Goal: Find specific page/section: Find specific page/section

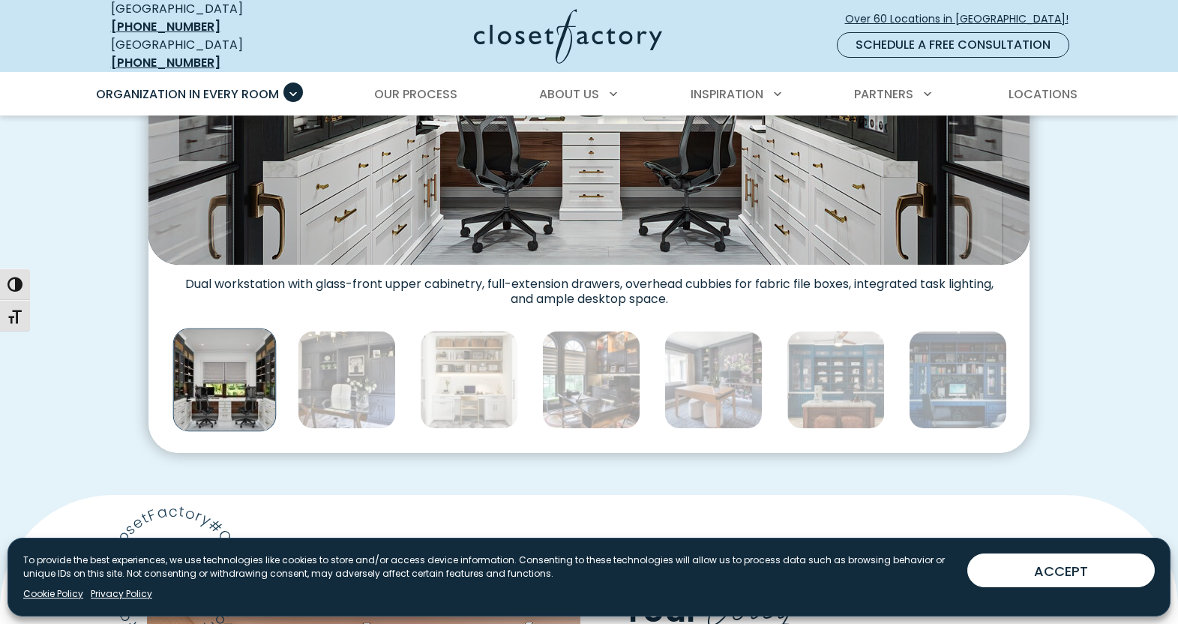
scroll to position [750, 0]
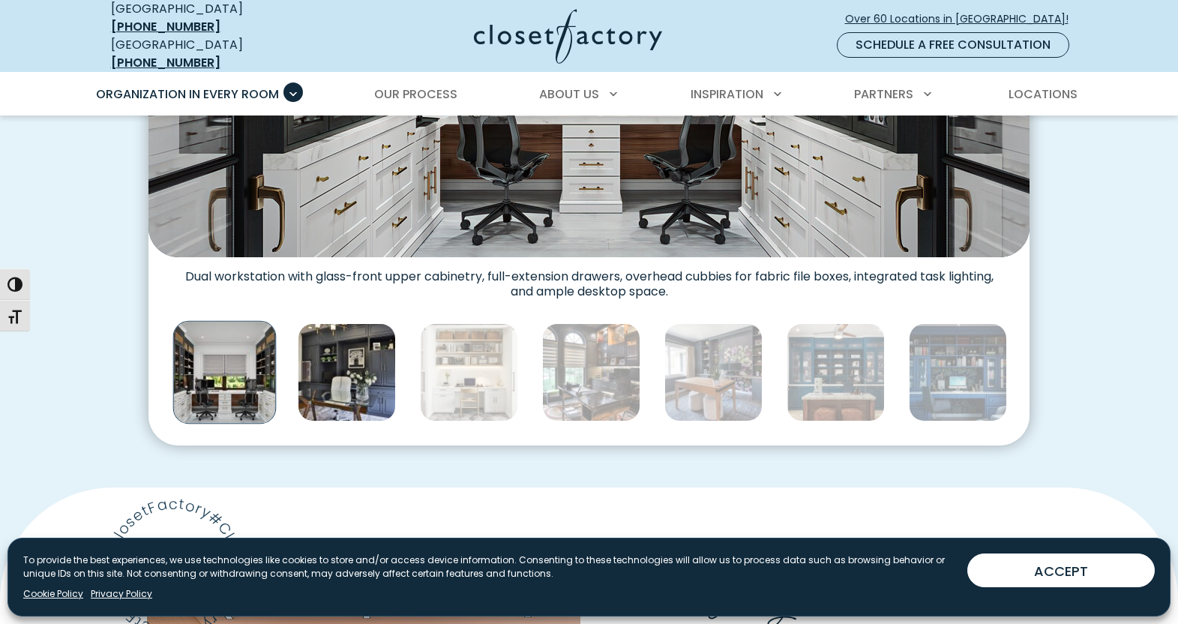
click at [348, 359] on img "Thumbnail Gallery" at bounding box center [347, 372] width 98 height 98
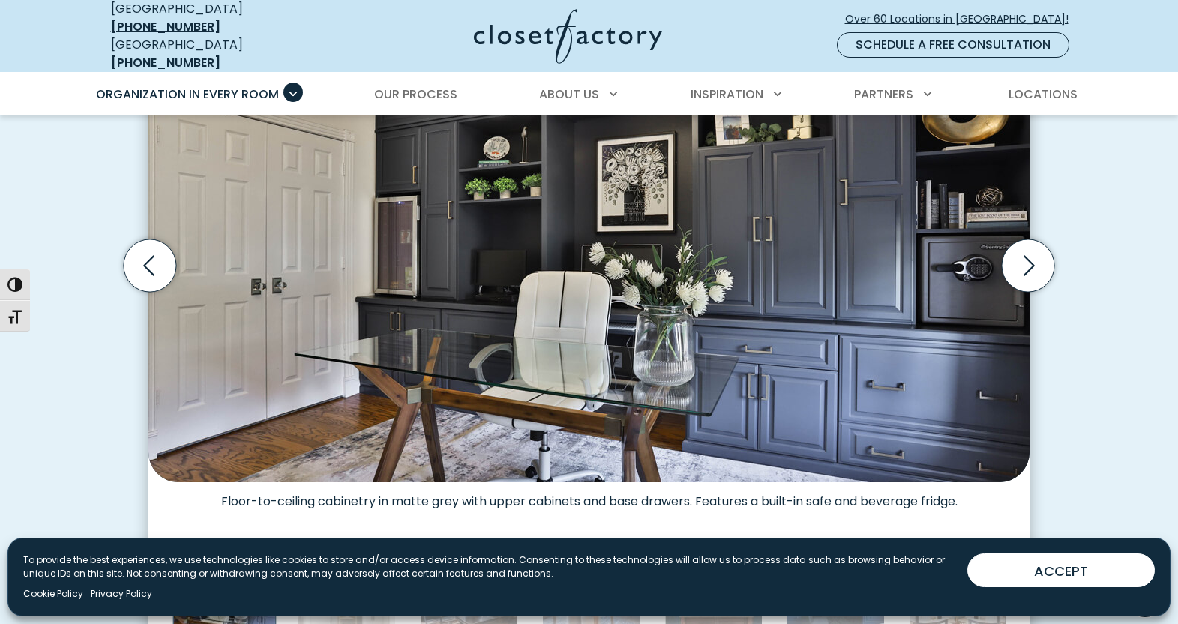
scroll to position [525, 0]
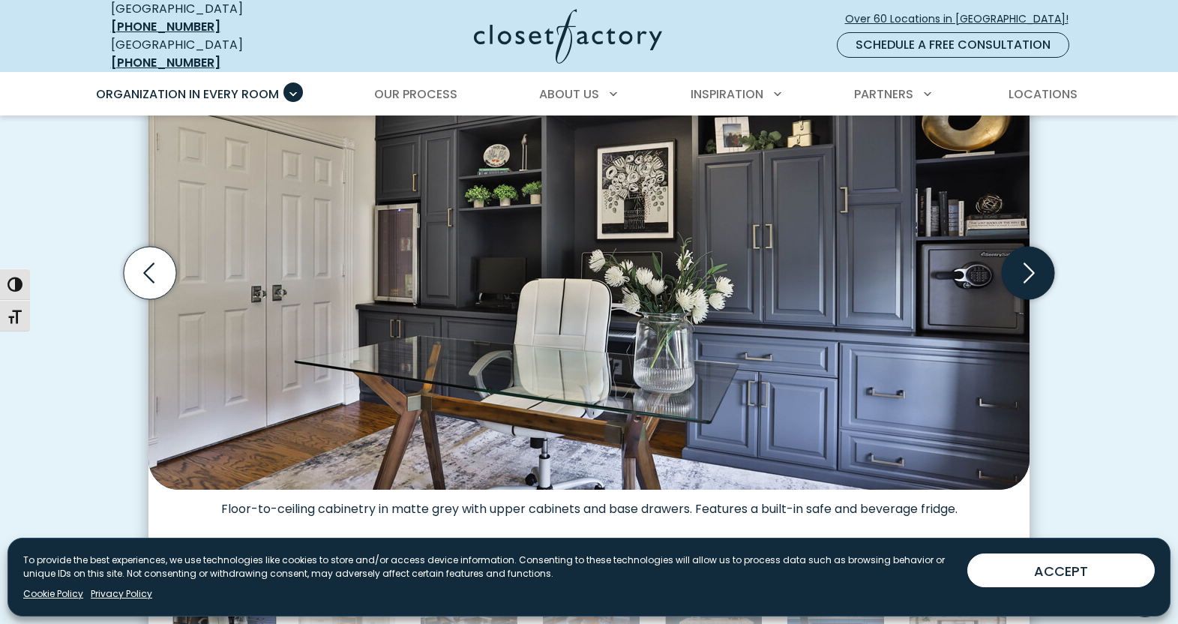
click at [1032, 263] on icon "Next slide" at bounding box center [1029, 273] width 11 height 20
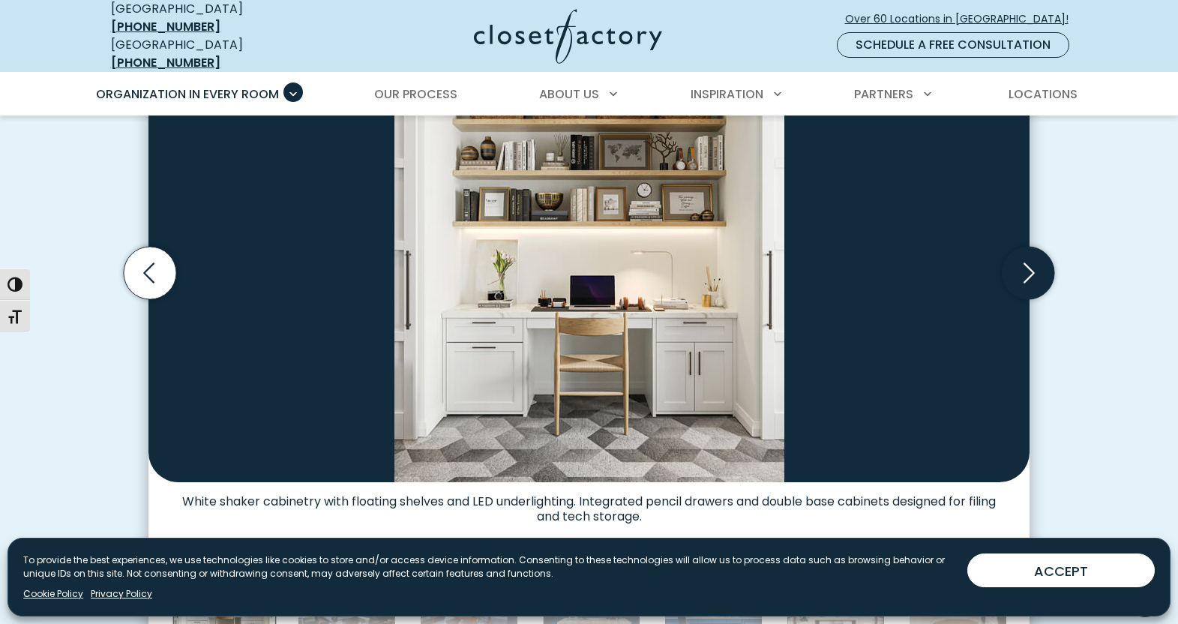
click at [1029, 260] on icon "Next slide" at bounding box center [1028, 273] width 53 height 53
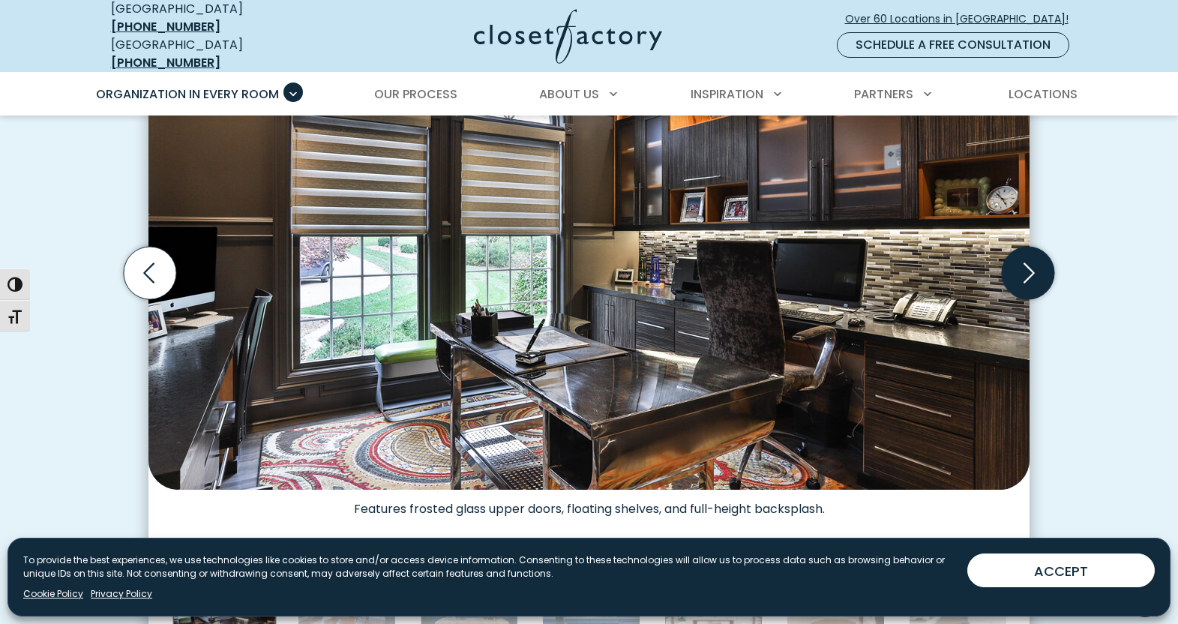
click at [1029, 259] on icon "Next slide" at bounding box center [1028, 273] width 53 height 53
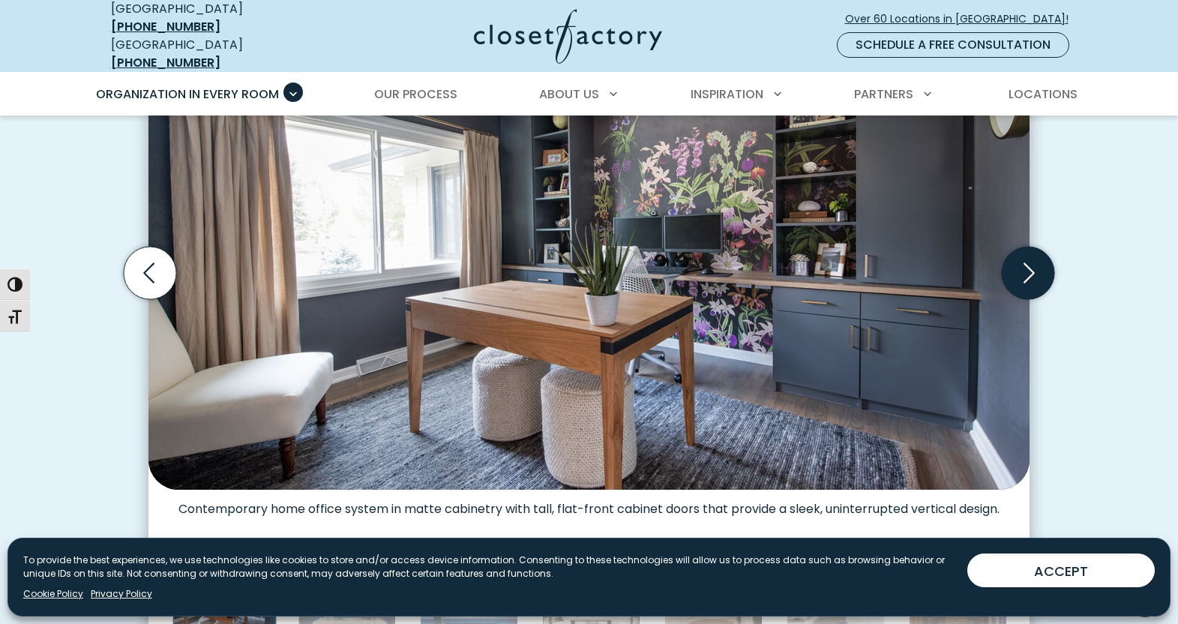
click at [1030, 263] on icon "Next slide" at bounding box center [1029, 273] width 11 height 20
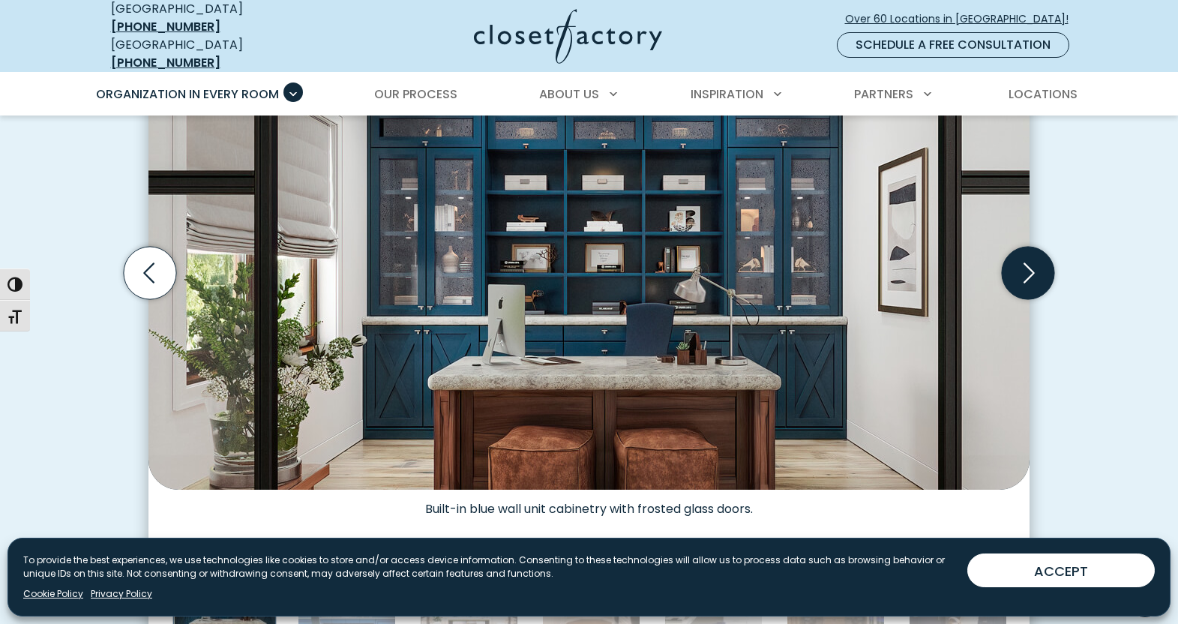
click at [1030, 263] on icon "Next slide" at bounding box center [1029, 273] width 11 height 20
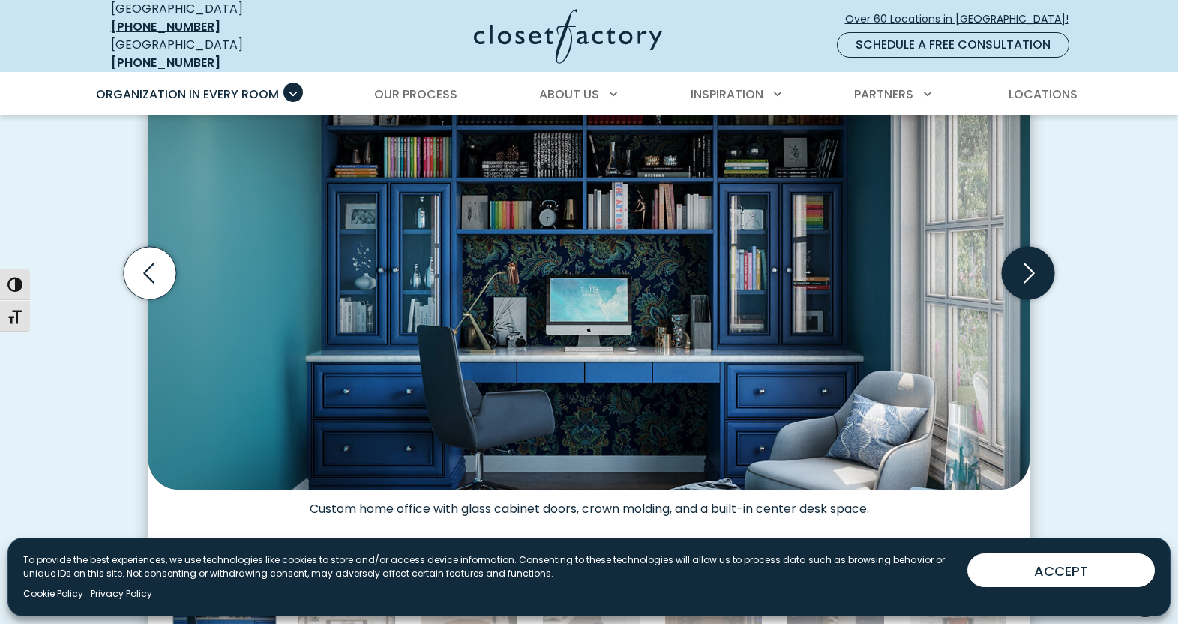
click at [1030, 263] on icon "Next slide" at bounding box center [1029, 273] width 11 height 20
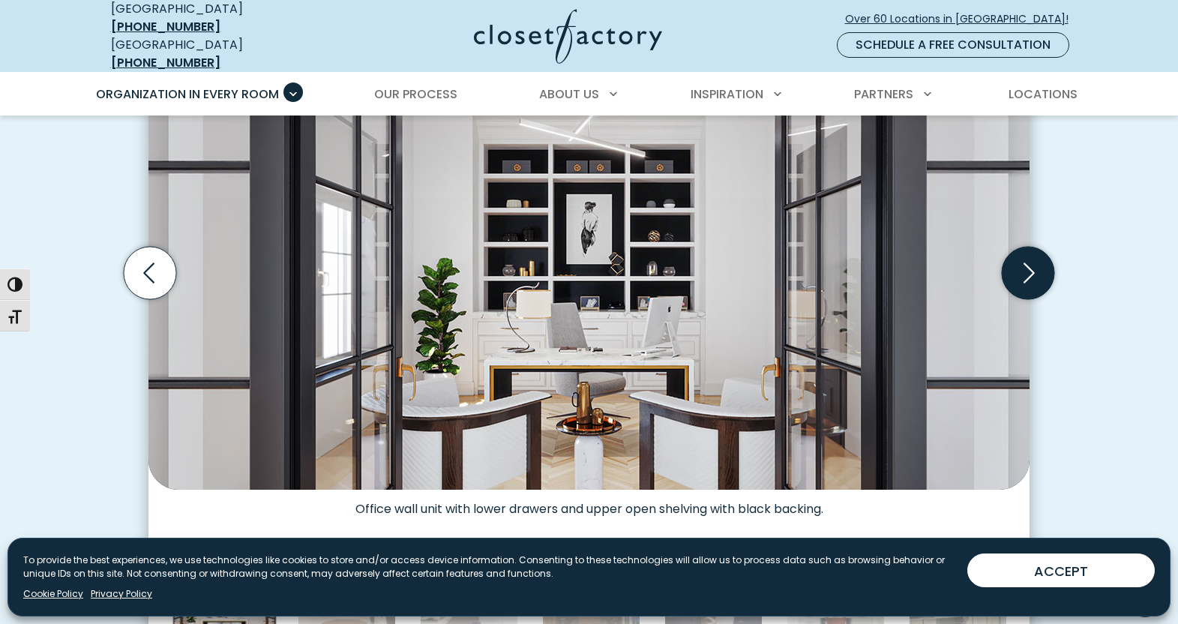
click at [1030, 263] on icon "Next slide" at bounding box center [1029, 273] width 11 height 20
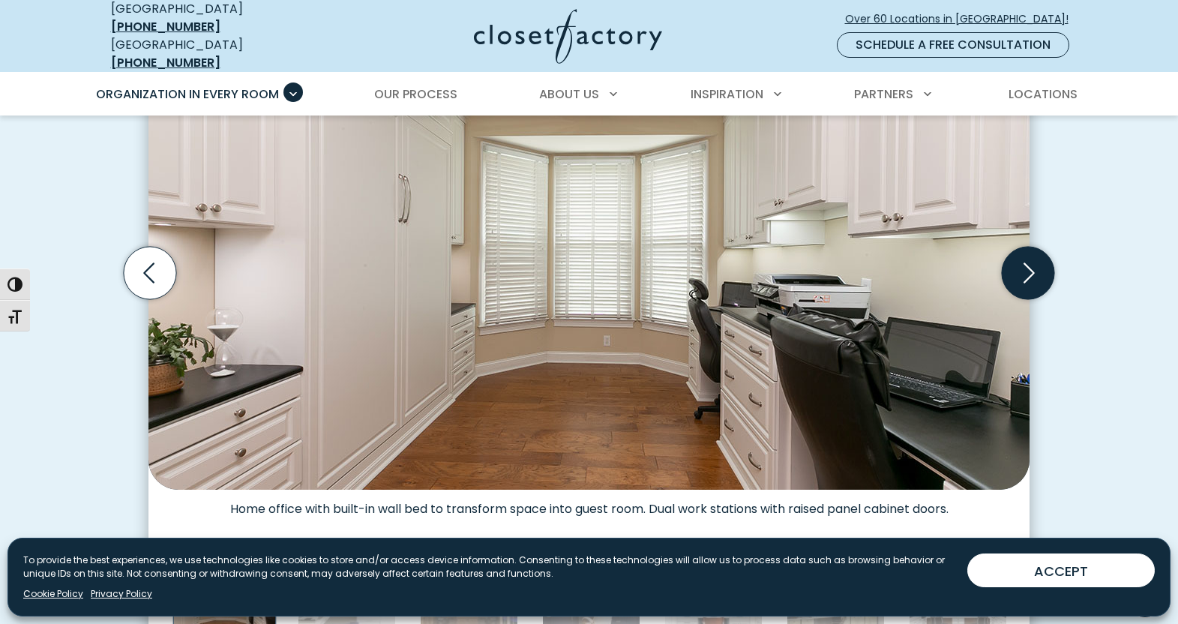
click at [1031, 257] on icon "Next slide" at bounding box center [1028, 273] width 53 height 53
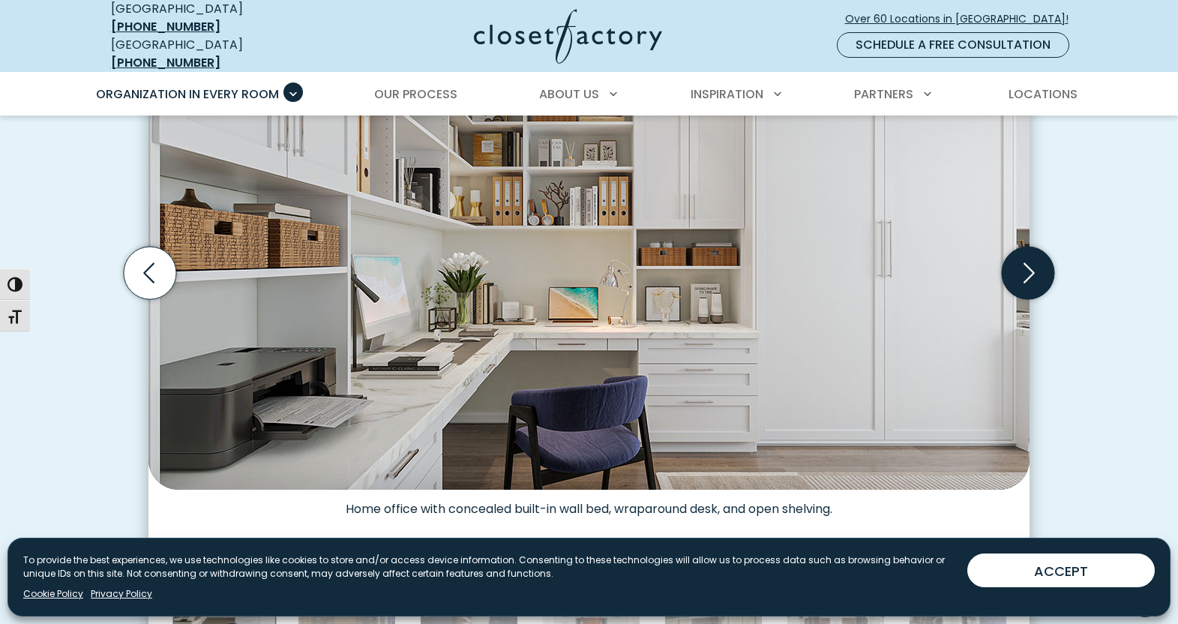
click at [1031, 257] on icon "Next slide" at bounding box center [1028, 273] width 53 height 53
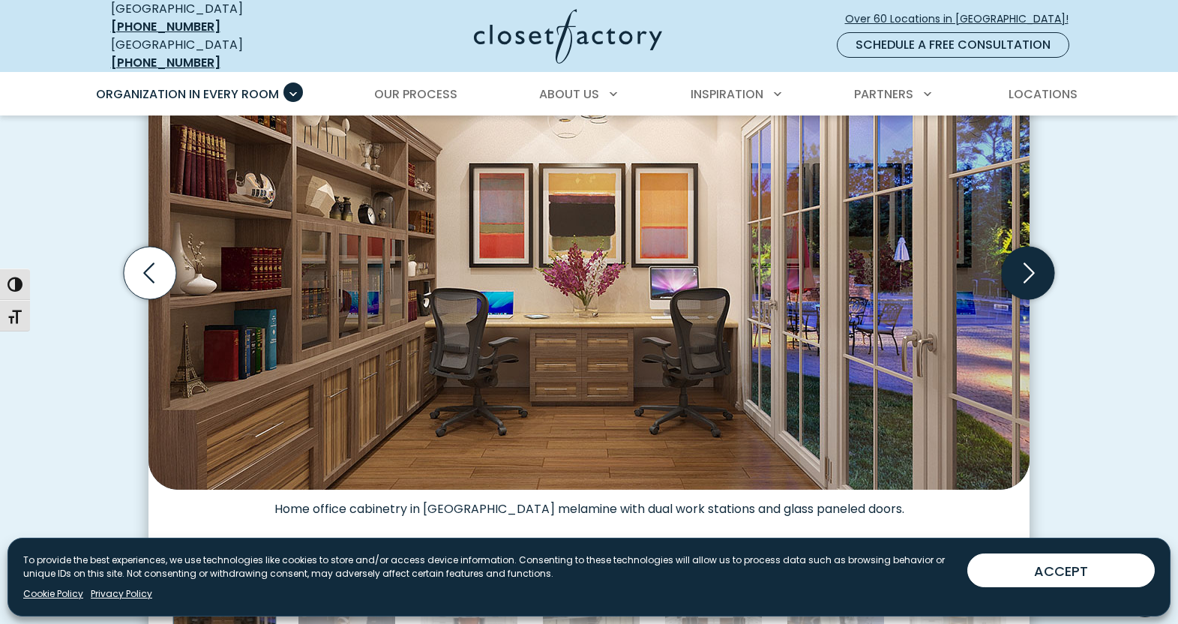
click at [1031, 257] on icon "Next slide" at bounding box center [1028, 273] width 53 height 53
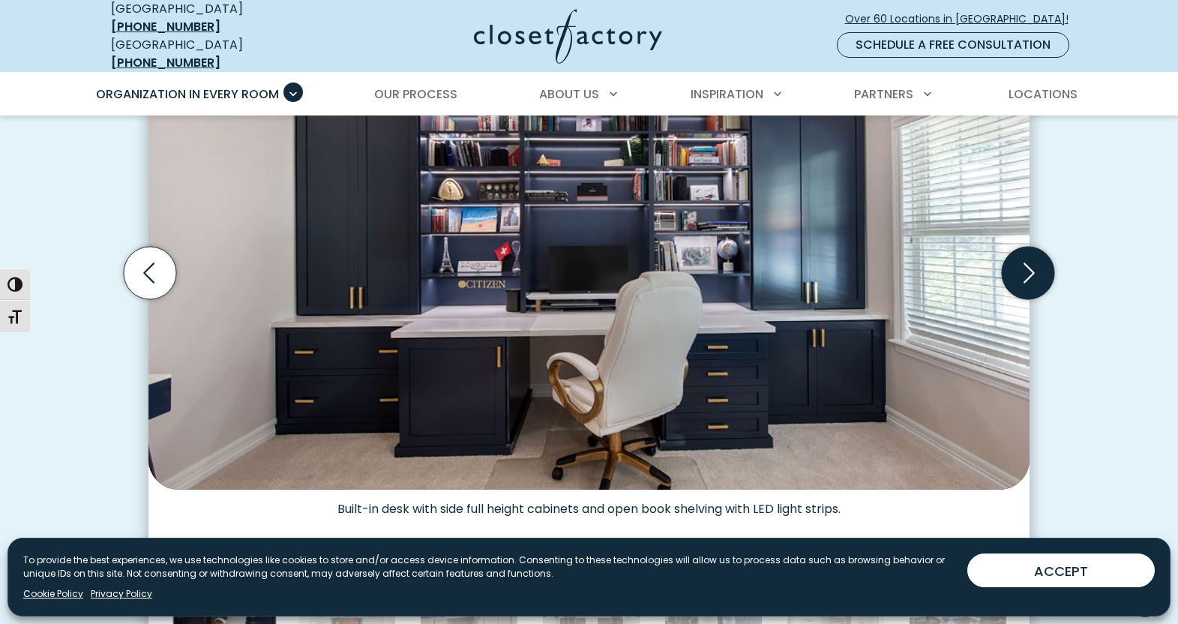
click at [1031, 257] on icon "Next slide" at bounding box center [1028, 273] width 53 height 53
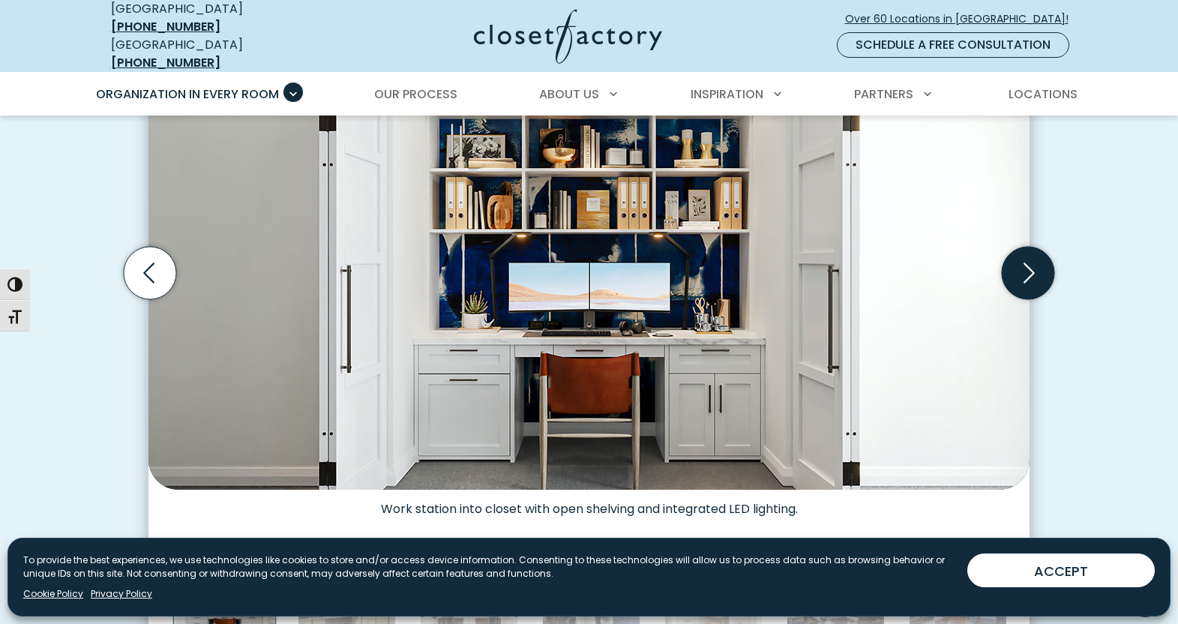
click at [1031, 257] on icon "Next slide" at bounding box center [1028, 273] width 53 height 53
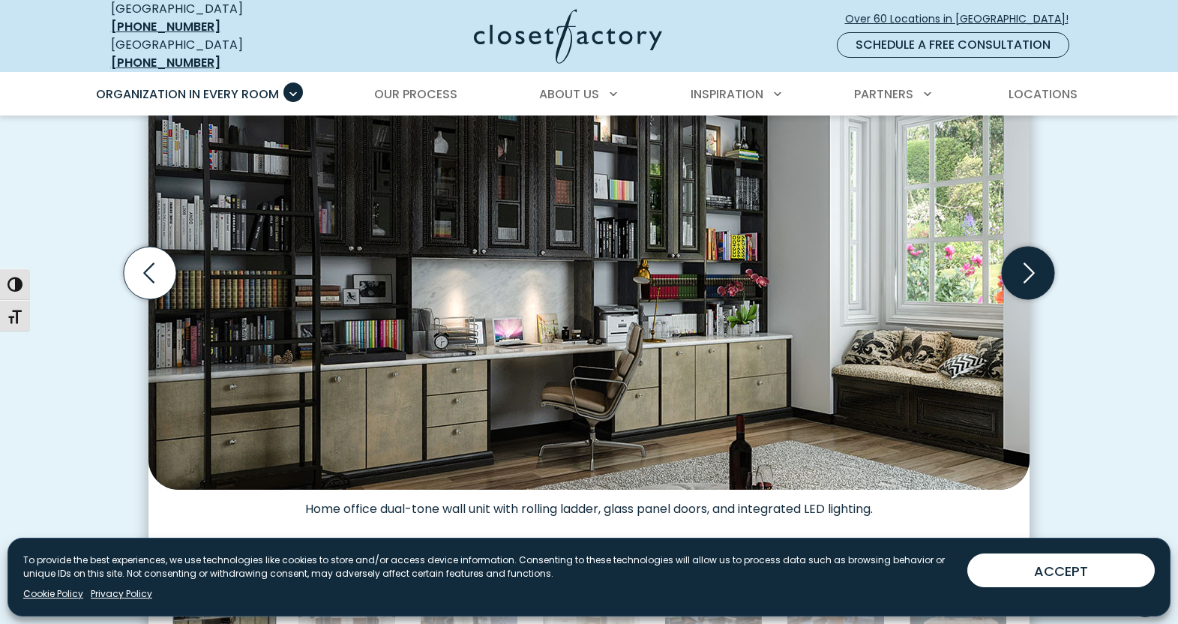
click at [1031, 257] on icon "Next slide" at bounding box center [1028, 273] width 53 height 53
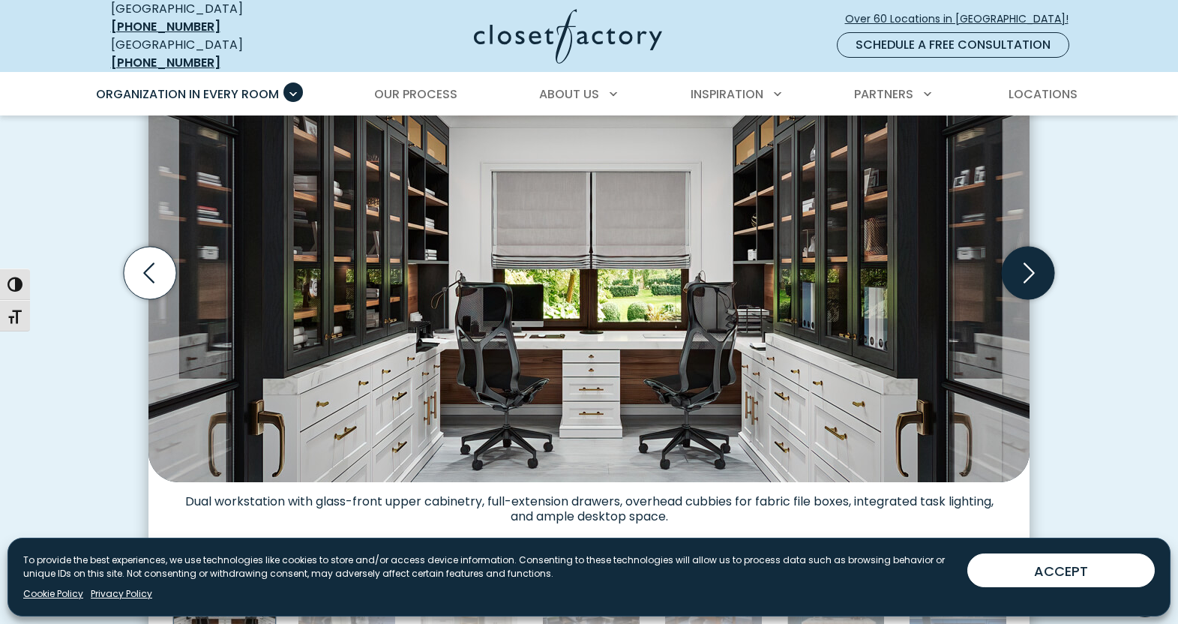
click at [1031, 257] on icon "Next slide" at bounding box center [1028, 273] width 53 height 53
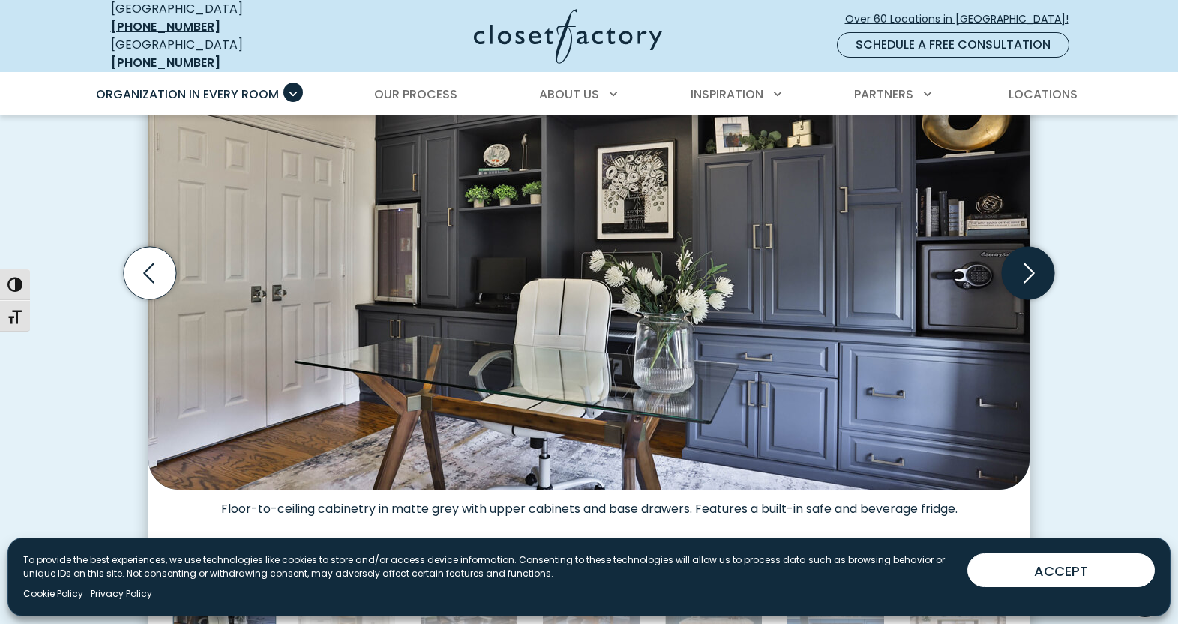
click at [1031, 257] on icon "Next slide" at bounding box center [1028, 273] width 53 height 53
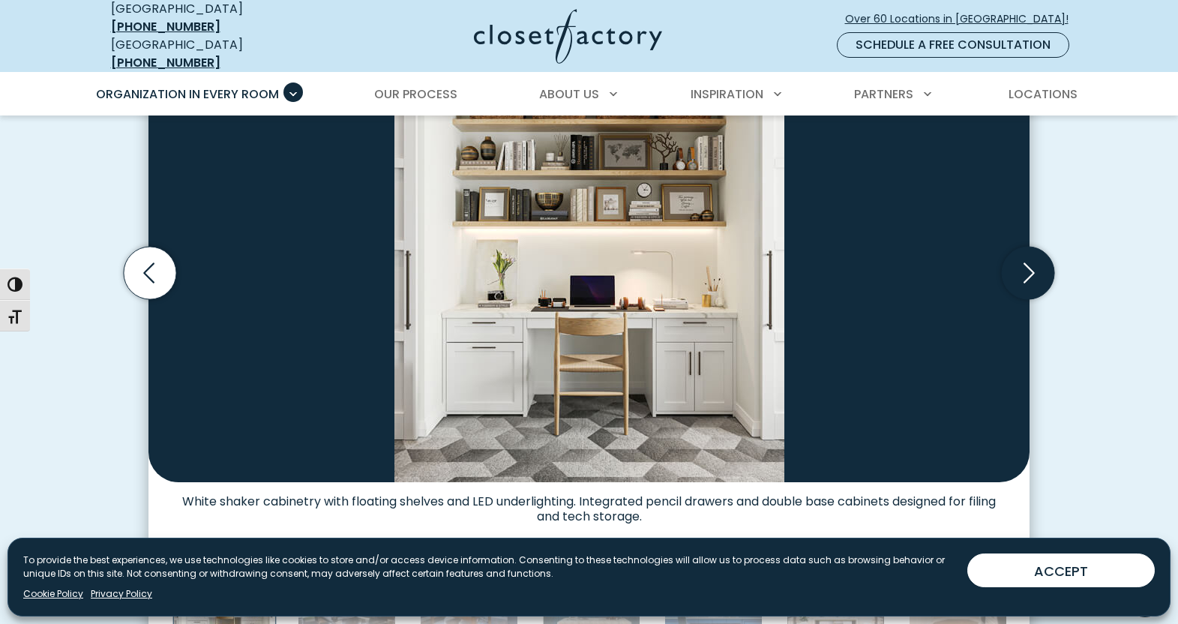
click at [1031, 257] on icon "Next slide" at bounding box center [1028, 273] width 53 height 53
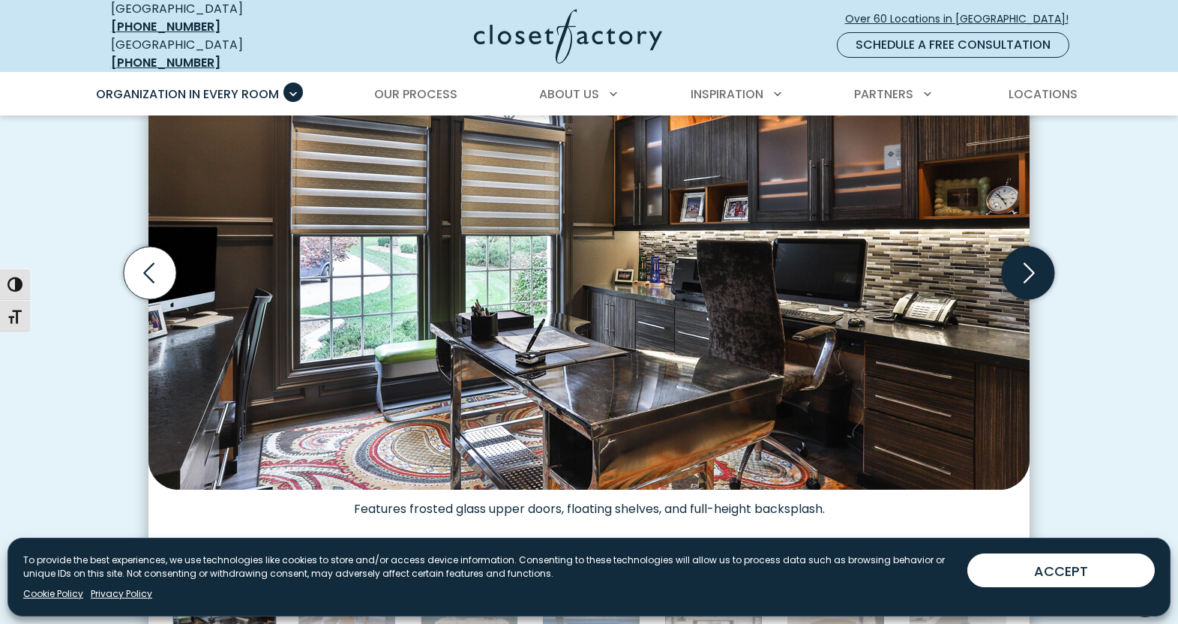
click at [1031, 257] on icon "Next slide" at bounding box center [1028, 273] width 53 height 53
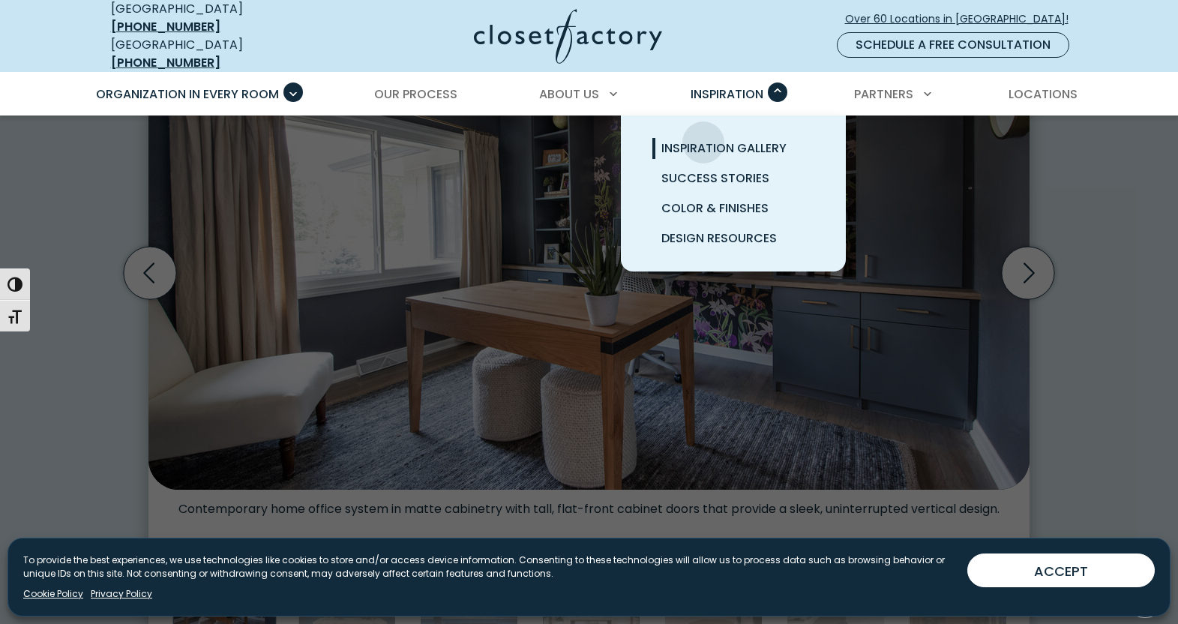
click at [704, 140] on span "Inspiration Gallery" at bounding box center [724, 148] width 125 height 17
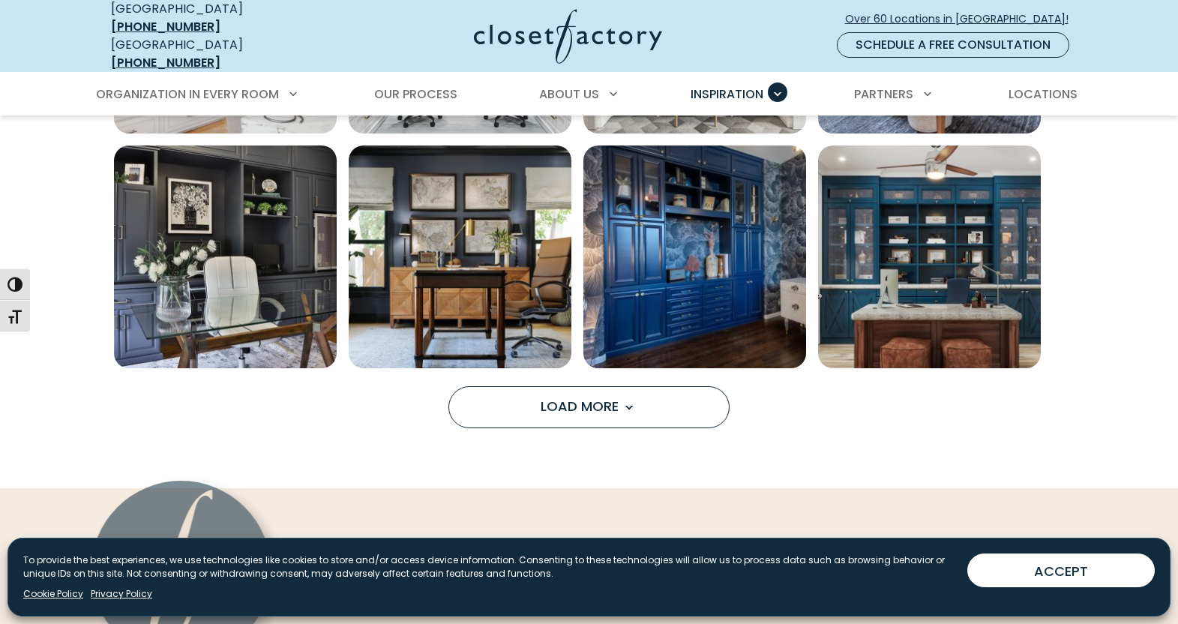
scroll to position [1200, 0]
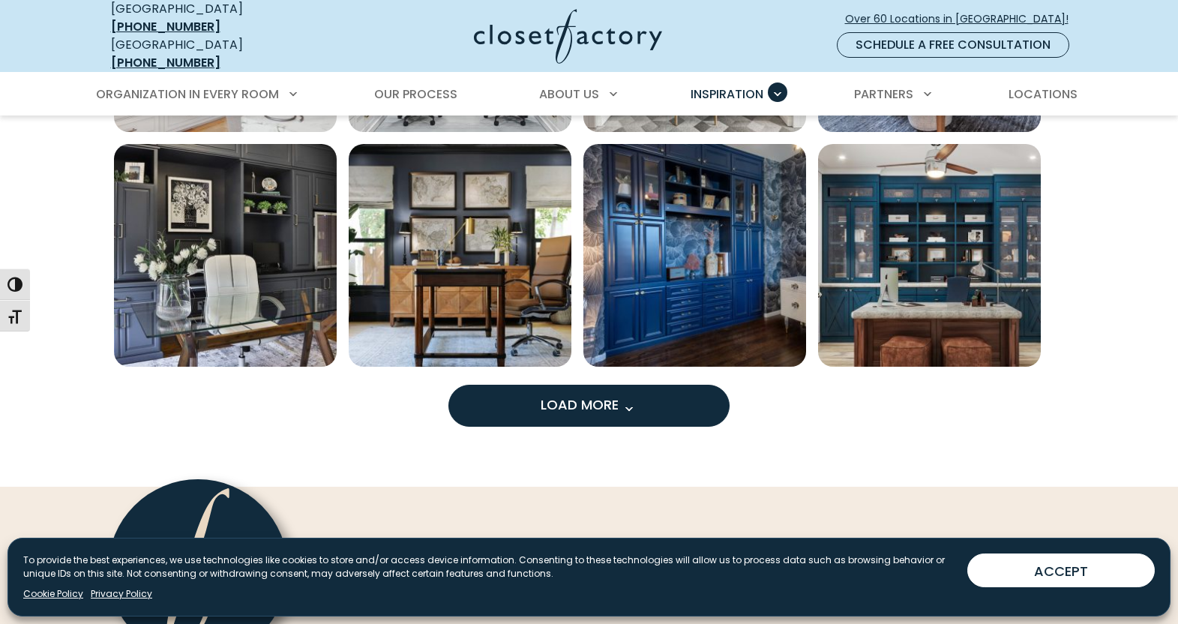
click at [609, 395] on span "Load More" at bounding box center [590, 404] width 98 height 19
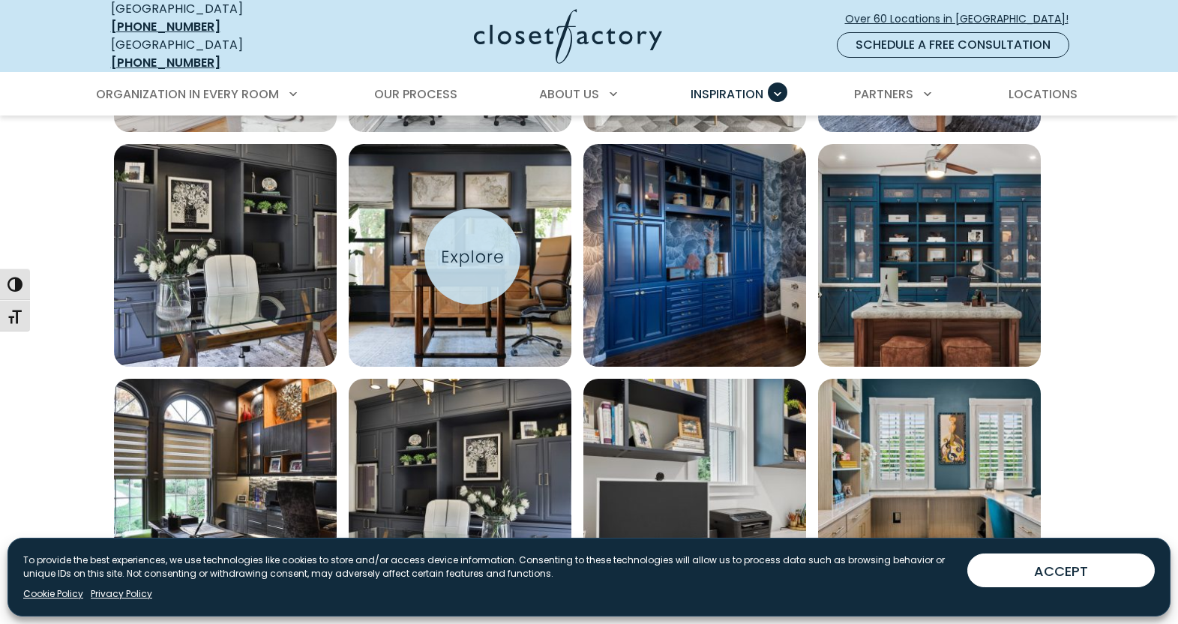
click at [473, 257] on img "Open inspiration gallery to preview enlarged image" at bounding box center [460, 255] width 223 height 223
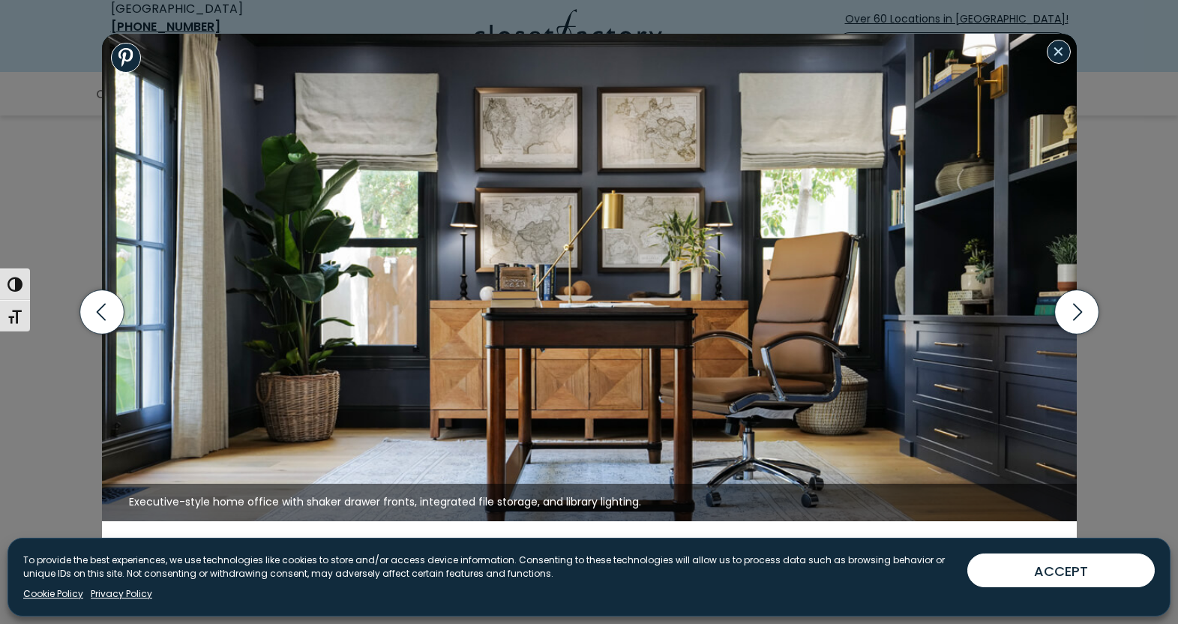
click at [1056, 47] on button "Close modal" at bounding box center [1059, 52] width 24 height 24
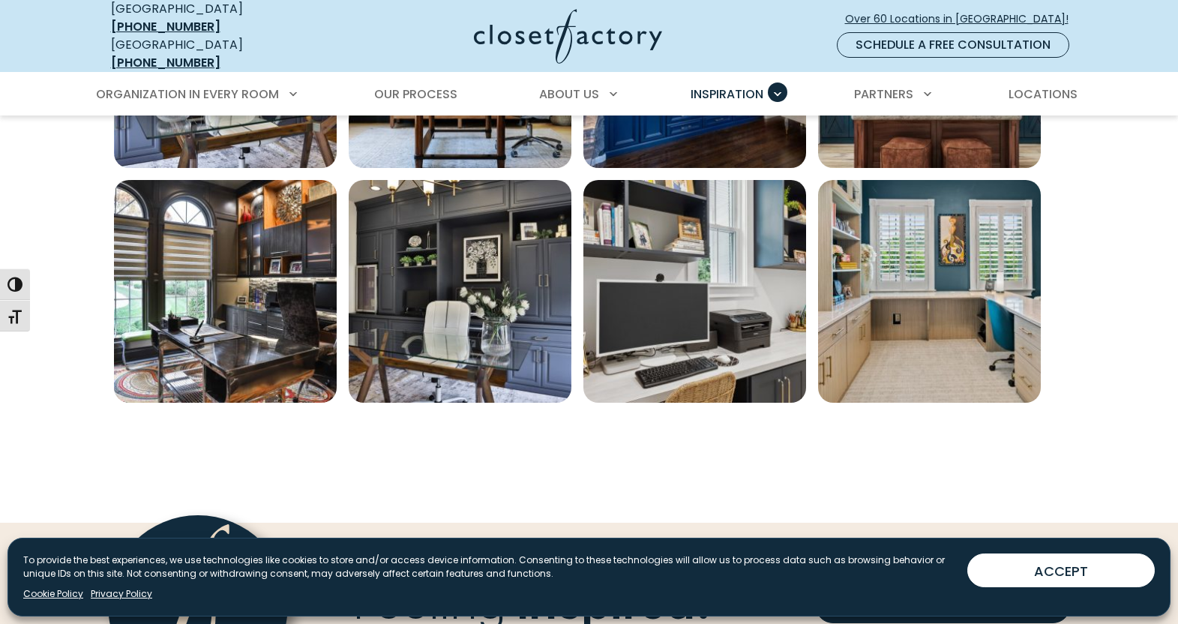
scroll to position [1425, 0]
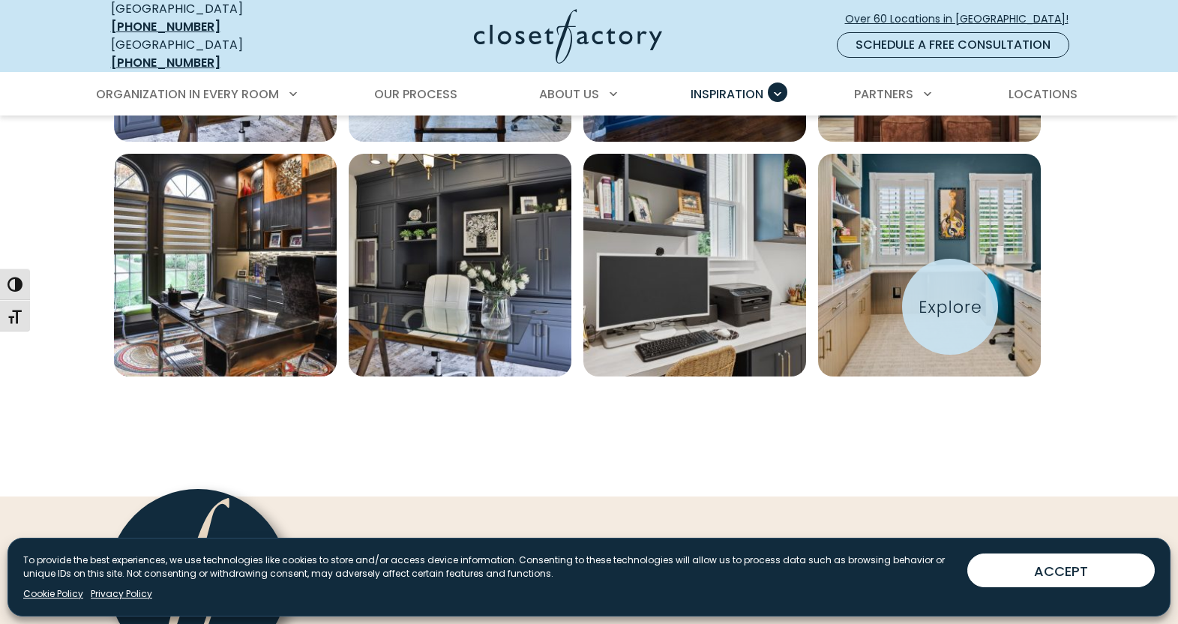
click at [950, 307] on img "Open inspiration gallery to preview enlarged image" at bounding box center [929, 265] width 223 height 223
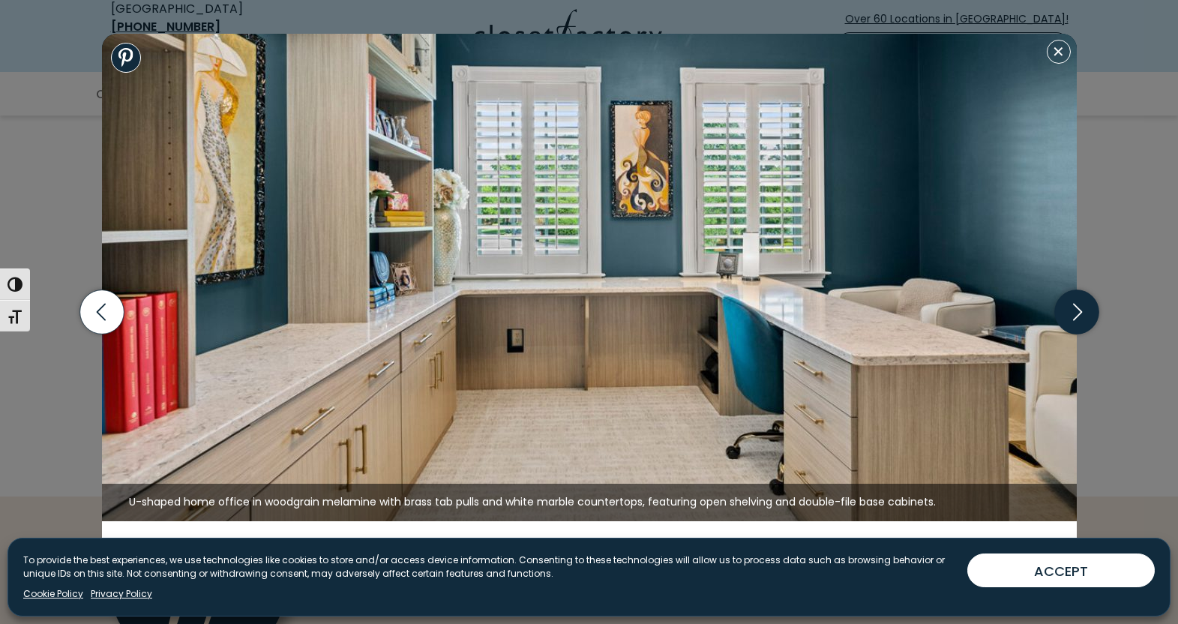
click at [1085, 300] on icon "button" at bounding box center [1077, 312] width 44 height 44
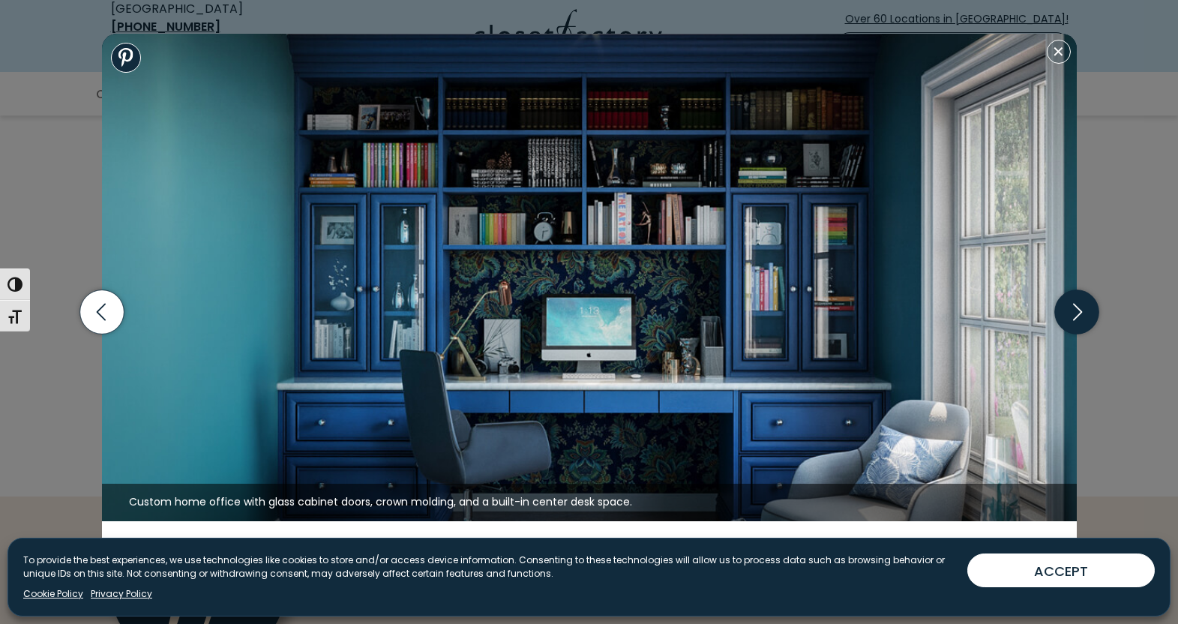
click at [1085, 300] on icon "button" at bounding box center [1077, 312] width 44 height 44
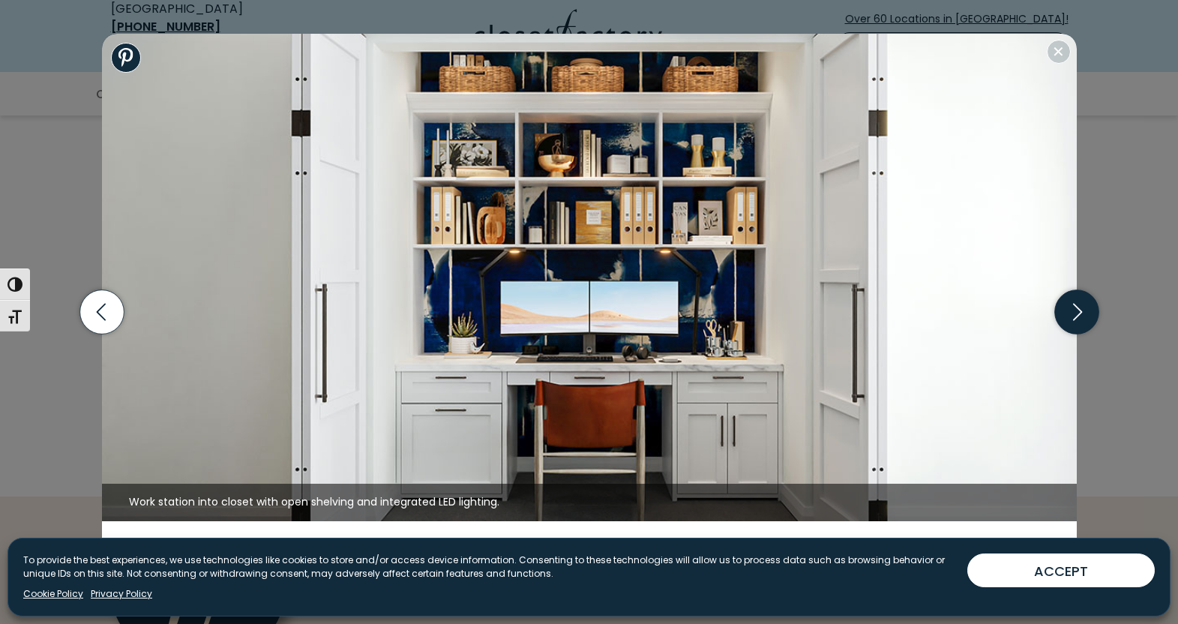
click at [1085, 300] on icon "button" at bounding box center [1077, 312] width 44 height 44
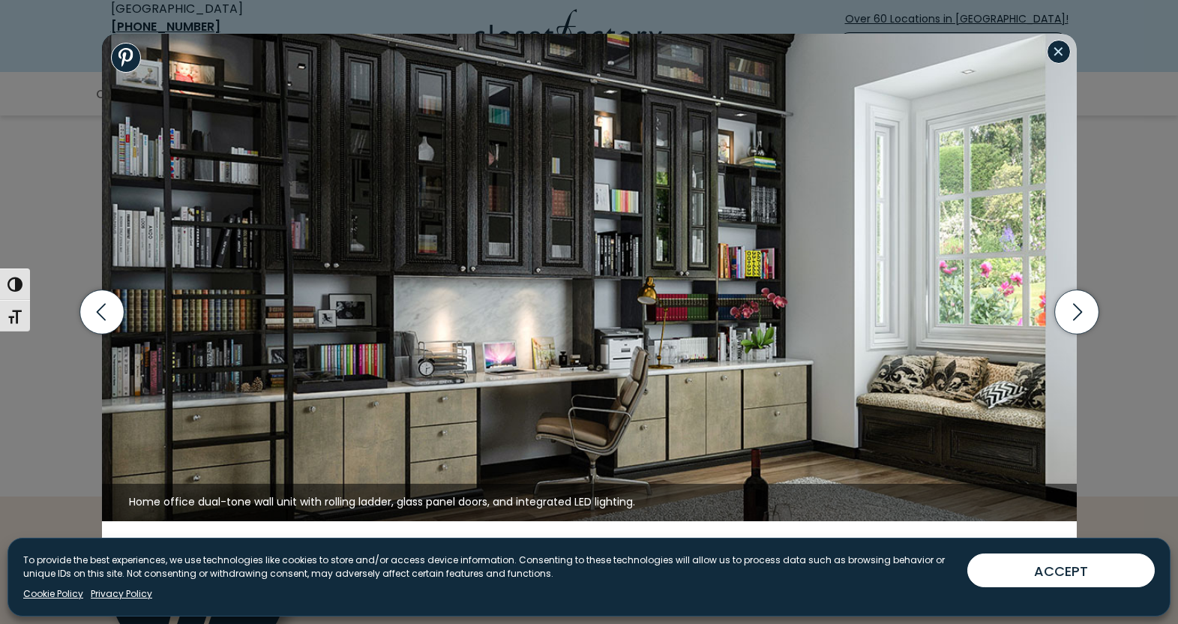
click at [1052, 50] on button "Close modal" at bounding box center [1059, 52] width 24 height 24
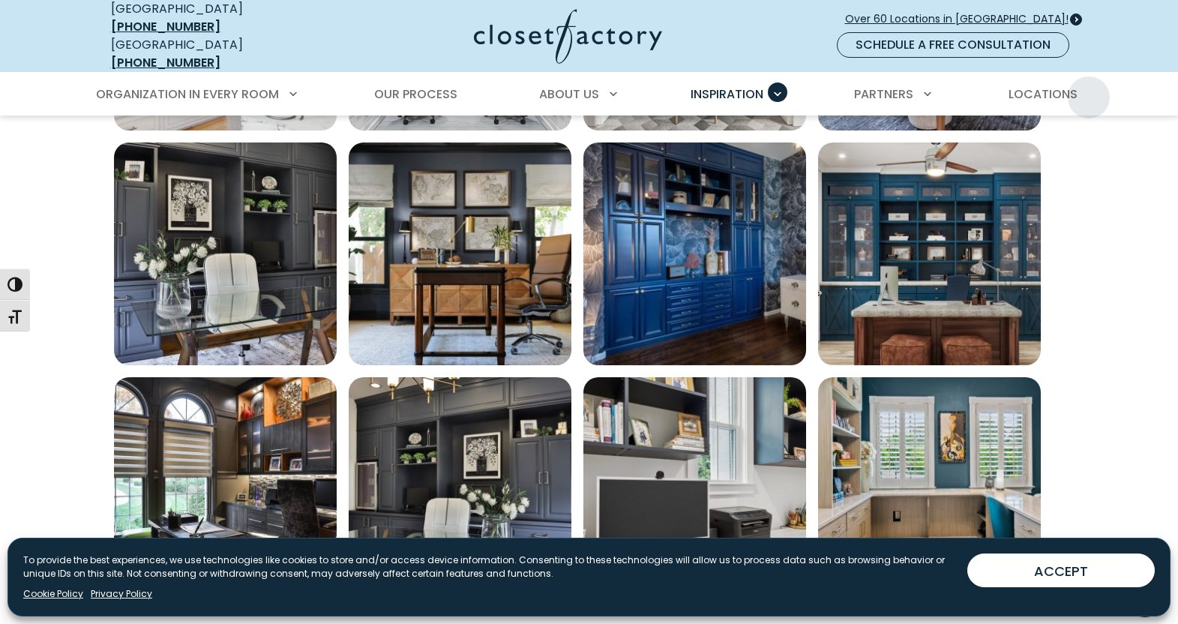
scroll to position [1125, 0]
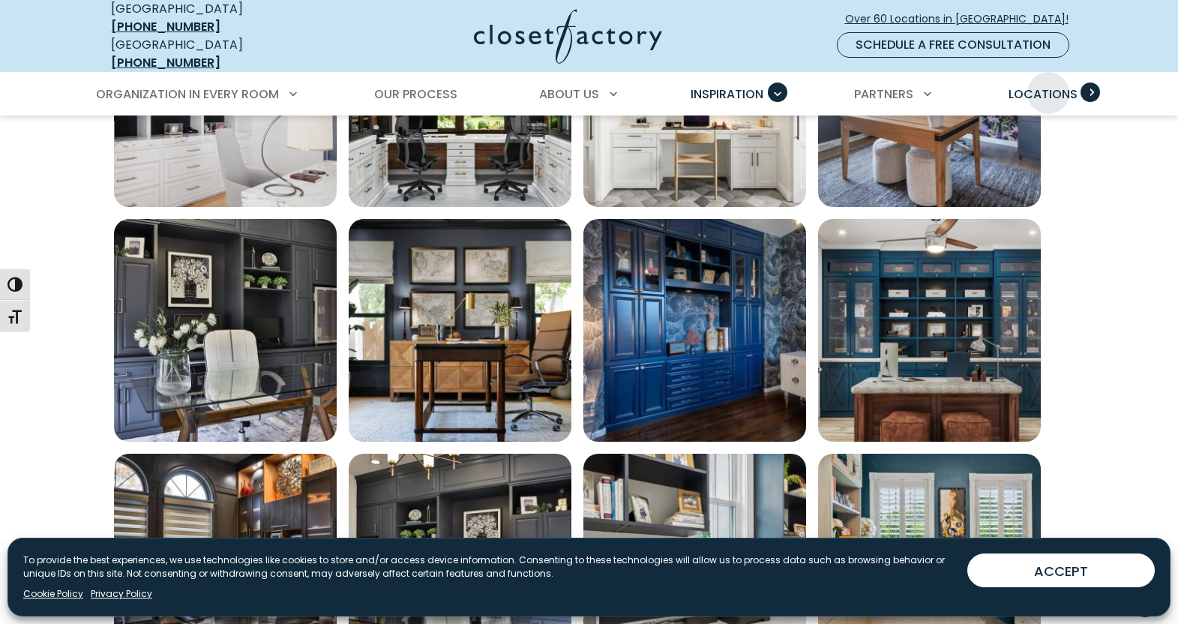
click at [1049, 86] on span "Locations" at bounding box center [1043, 94] width 69 height 17
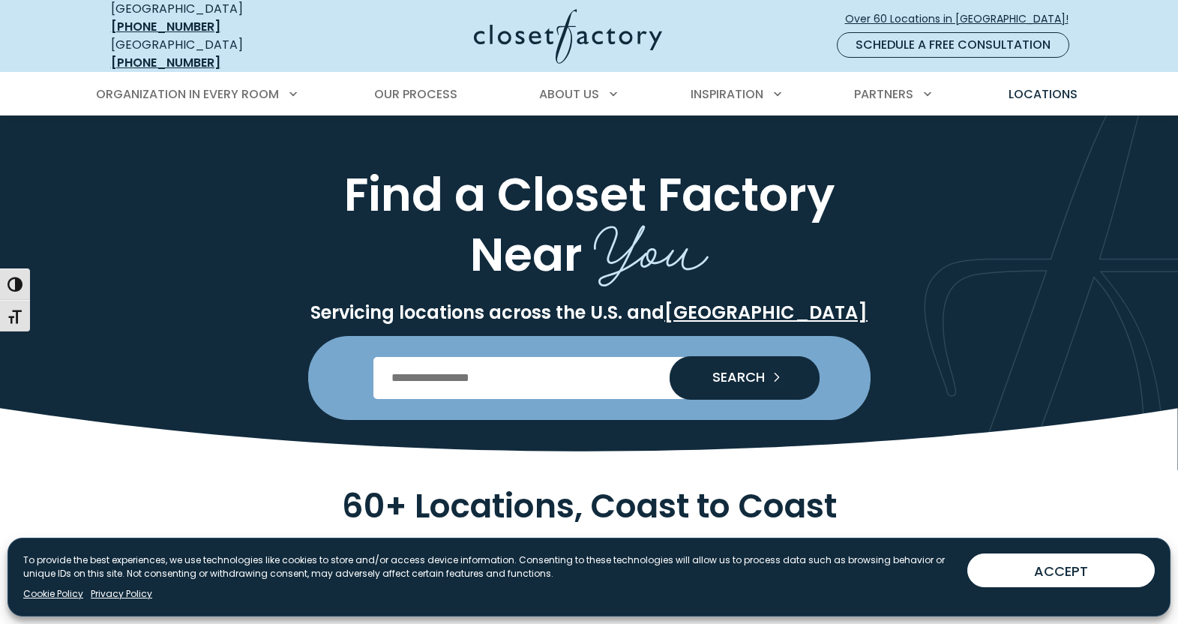
click at [503, 362] on input "Enter Postal Code" at bounding box center [589, 378] width 431 height 42
type input "*****"
click at [755, 371] on span "SEARCH" at bounding box center [733, 378] width 65 height 14
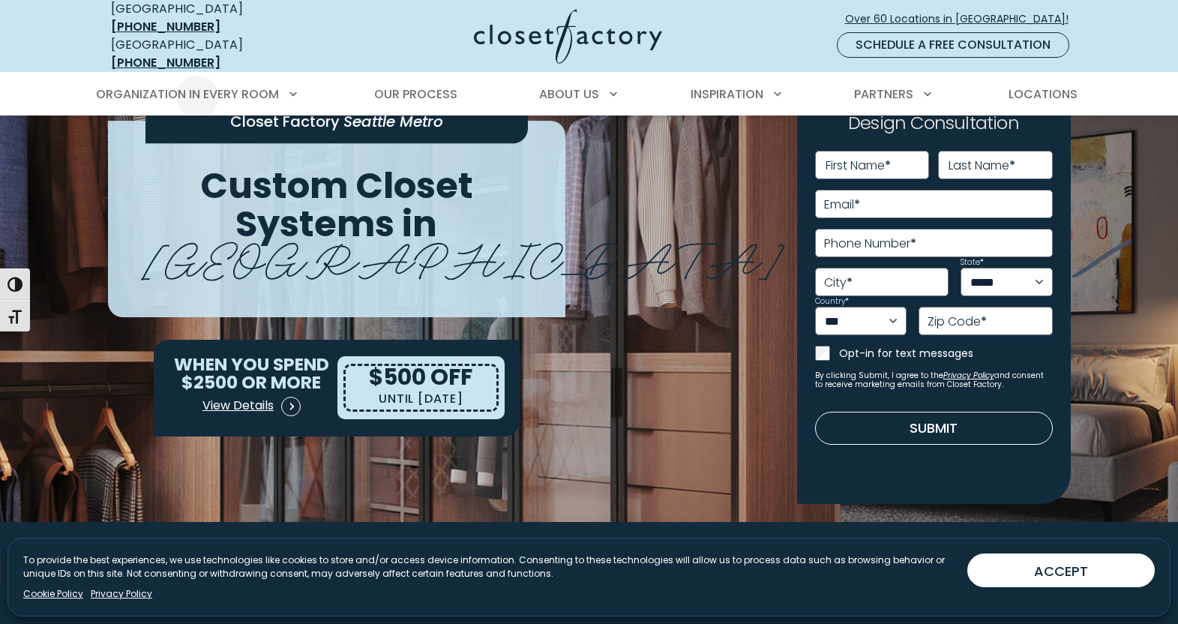
scroll to position [75, 0]
